Goal: Use online tool/utility: Utilize a website feature to perform a specific function

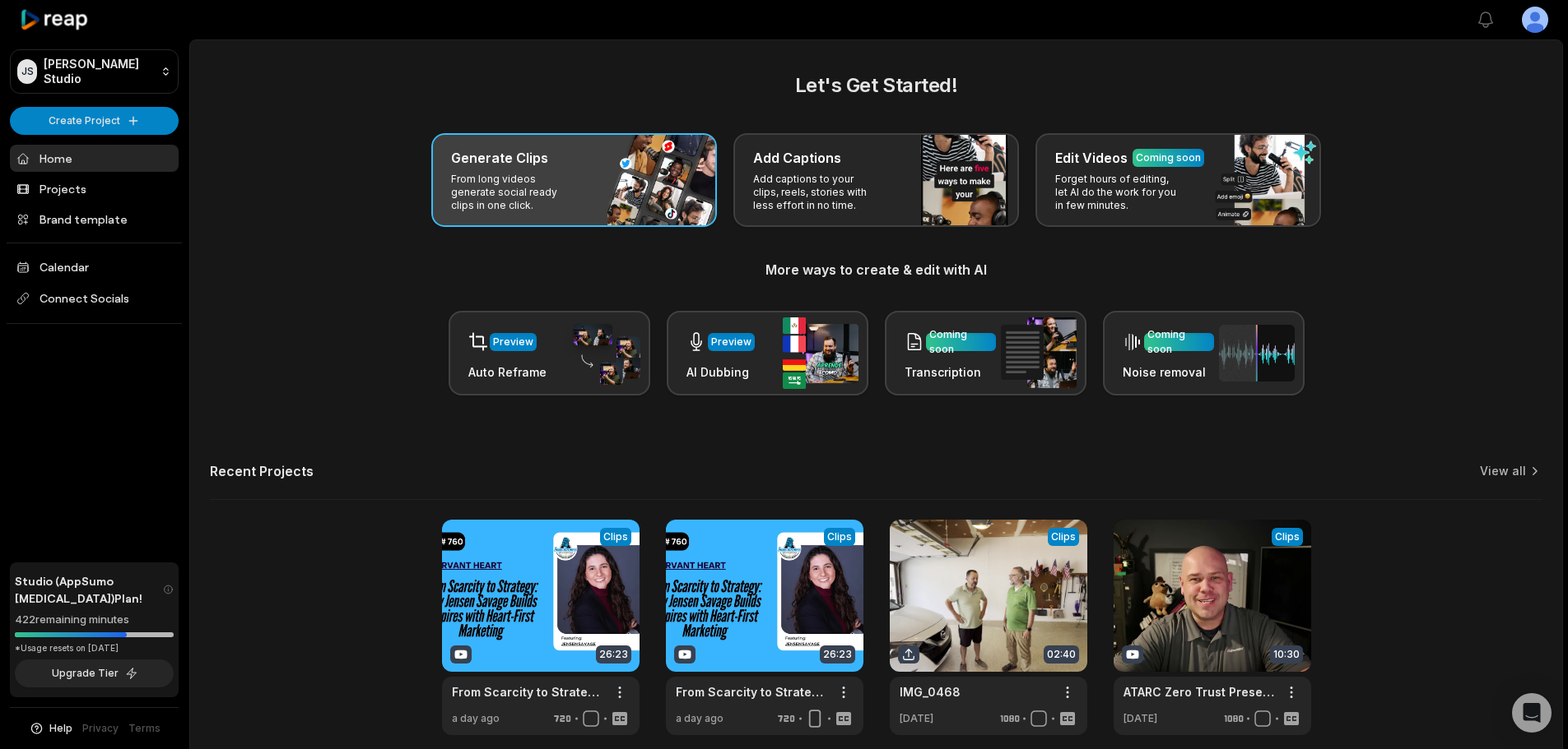
click at [587, 197] on div "Generate Clips From long videos generate social ready clips in one click." at bounding box center [574, 181] width 286 height 94
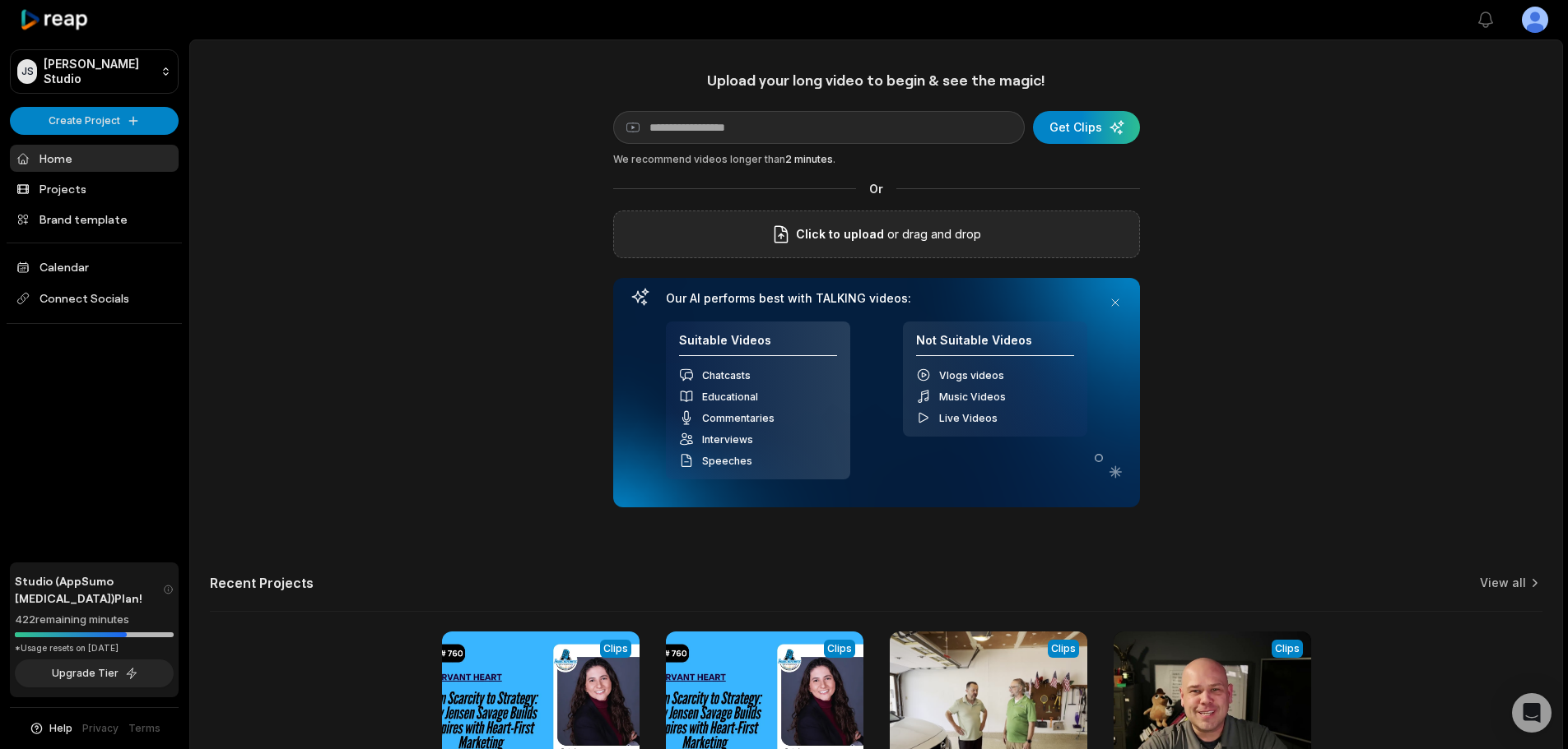
click at [987, 225] on div "Click to upload or drag and drop" at bounding box center [876, 235] width 526 height 48
